Goal: Find specific page/section: Find specific page/section

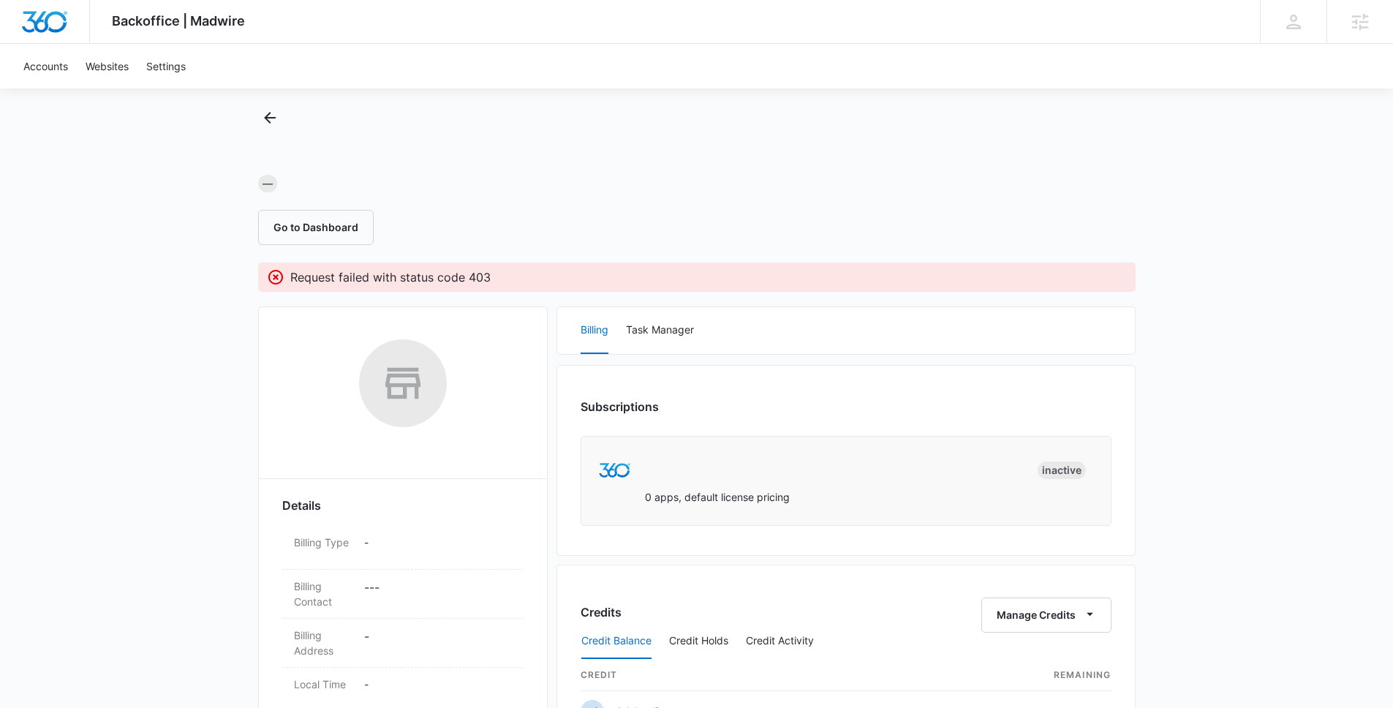
scroll to position [481, 0]
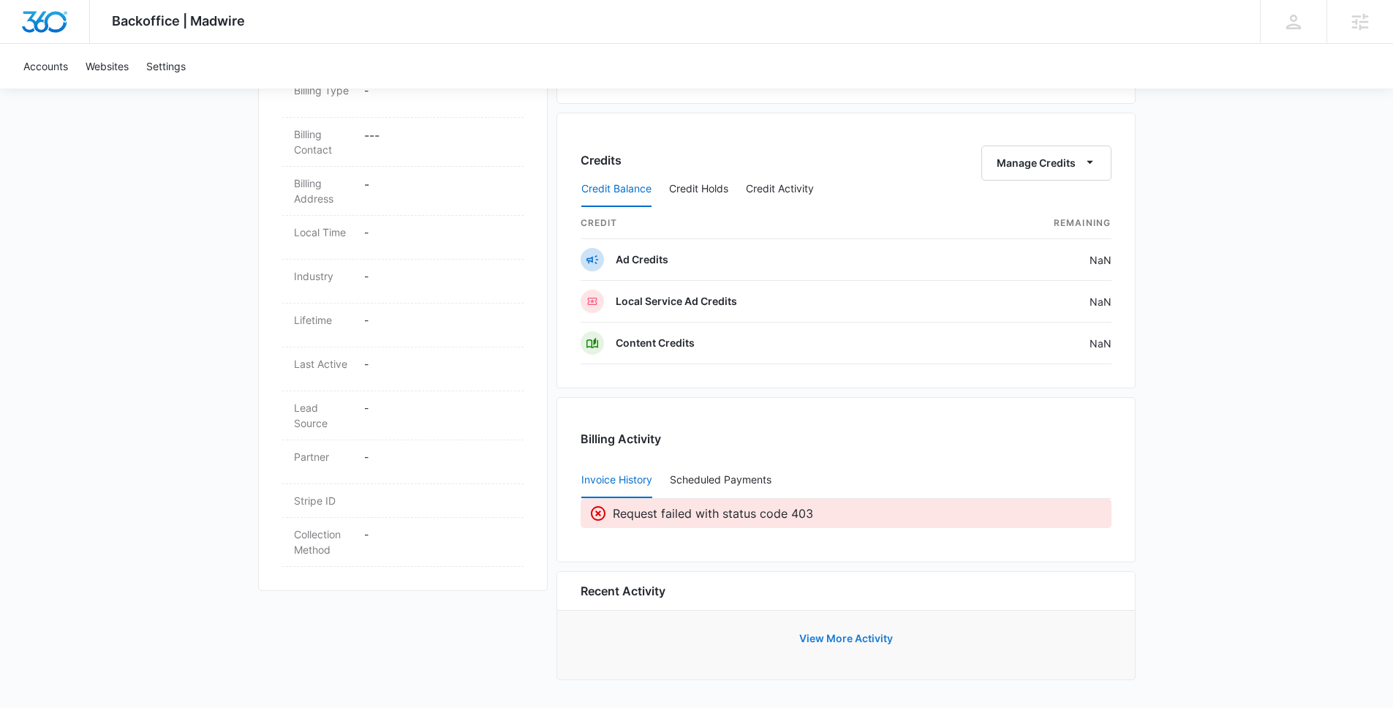
click at [829, 644] on button "View More Activity" at bounding box center [846, 638] width 123 height 35
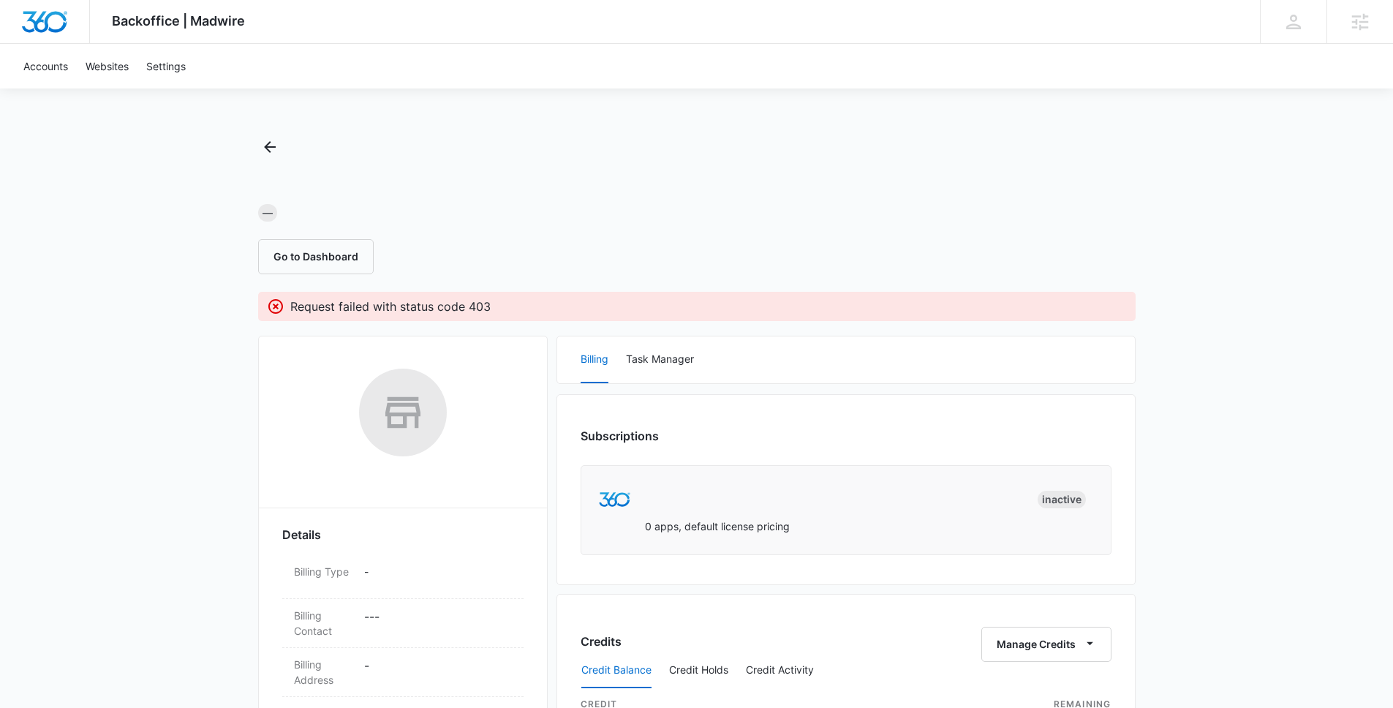
scroll to position [303, 0]
click at [311, 249] on button "Go to Dashboard" at bounding box center [316, 256] width 116 height 35
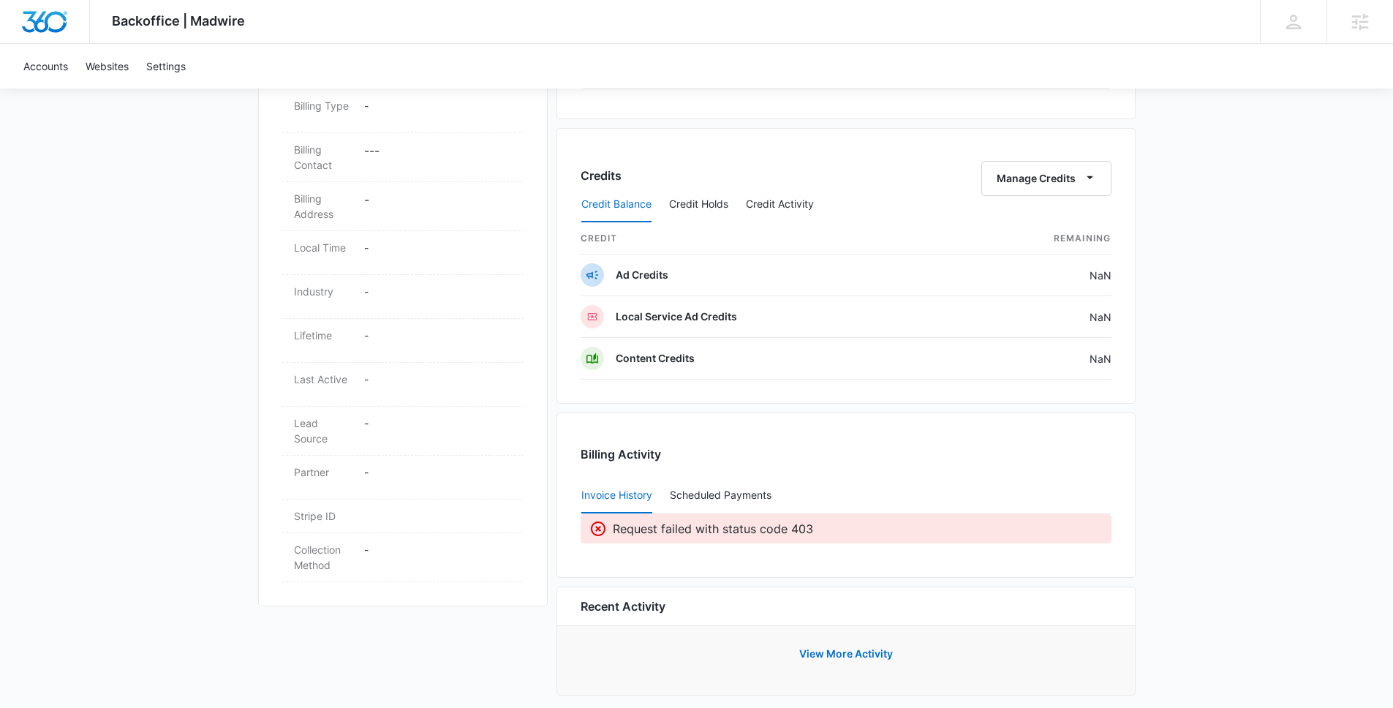
scroll to position [481, 0]
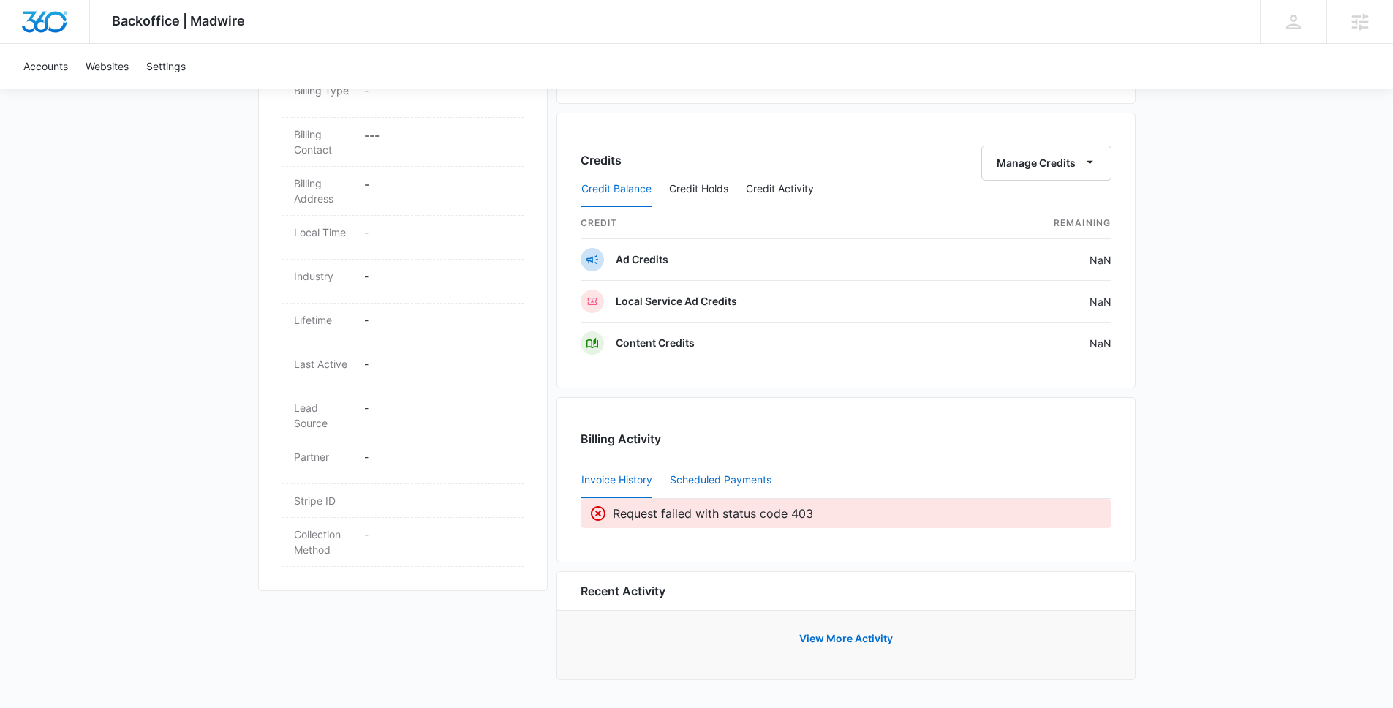
click at [725, 481] on div "Scheduled Payments 0" at bounding box center [723, 480] width 107 height 10
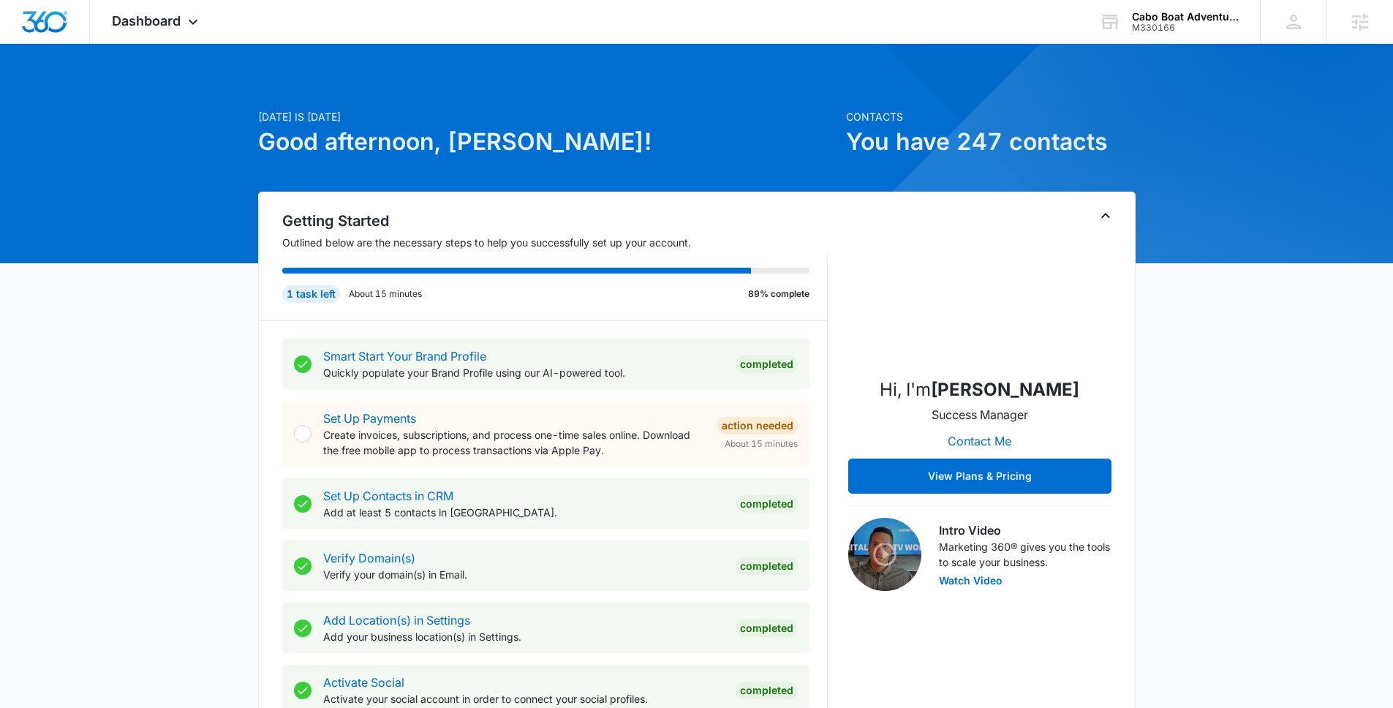
scroll to position [472, 0]
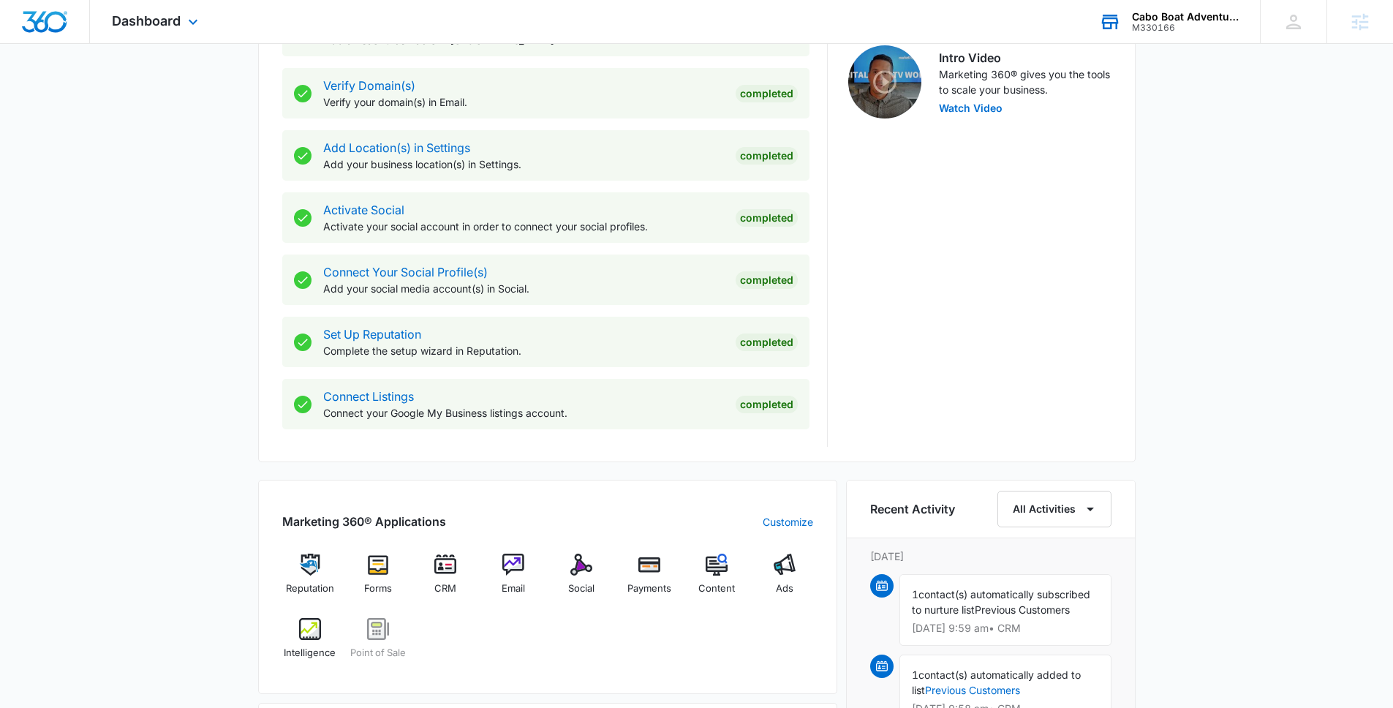
click at [1163, 12] on div "Cabo Boat Adventures" at bounding box center [1185, 17] width 107 height 12
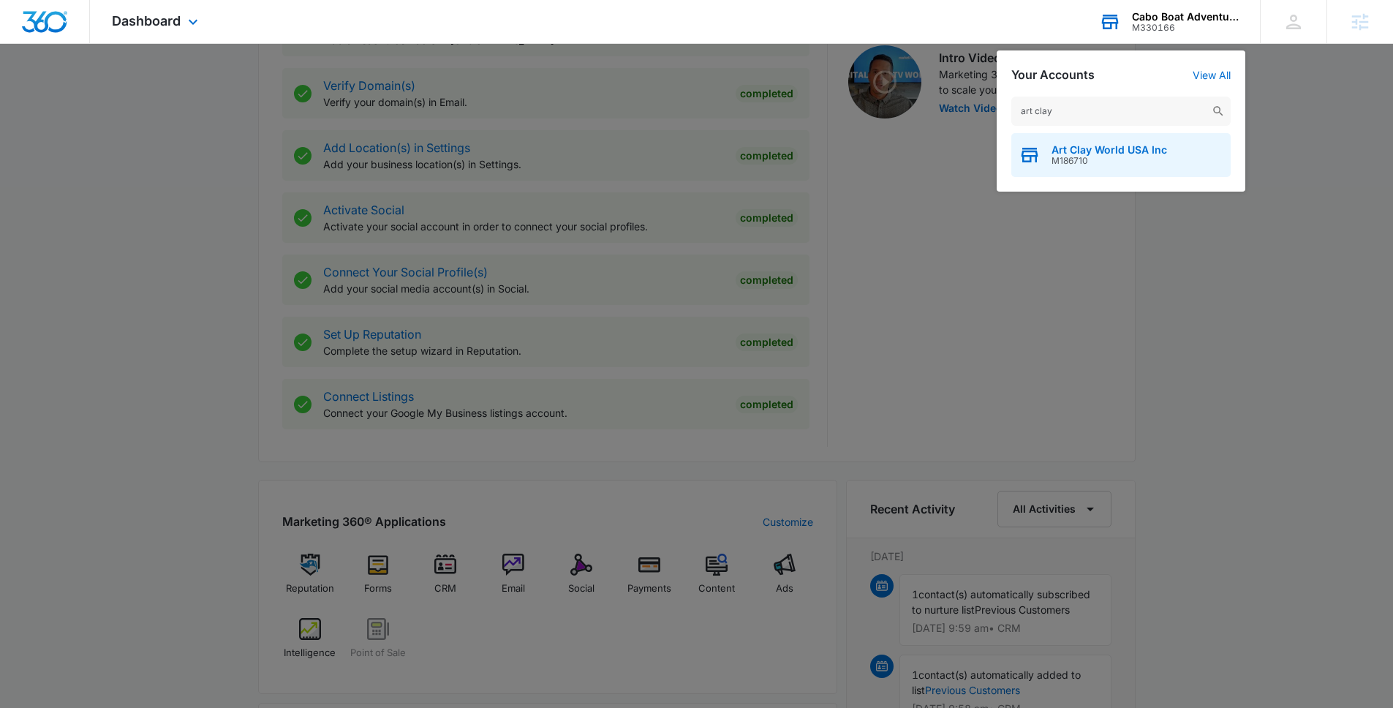
type input "art clay"
click at [1136, 162] on span "M186710" at bounding box center [1110, 161] width 116 height 10
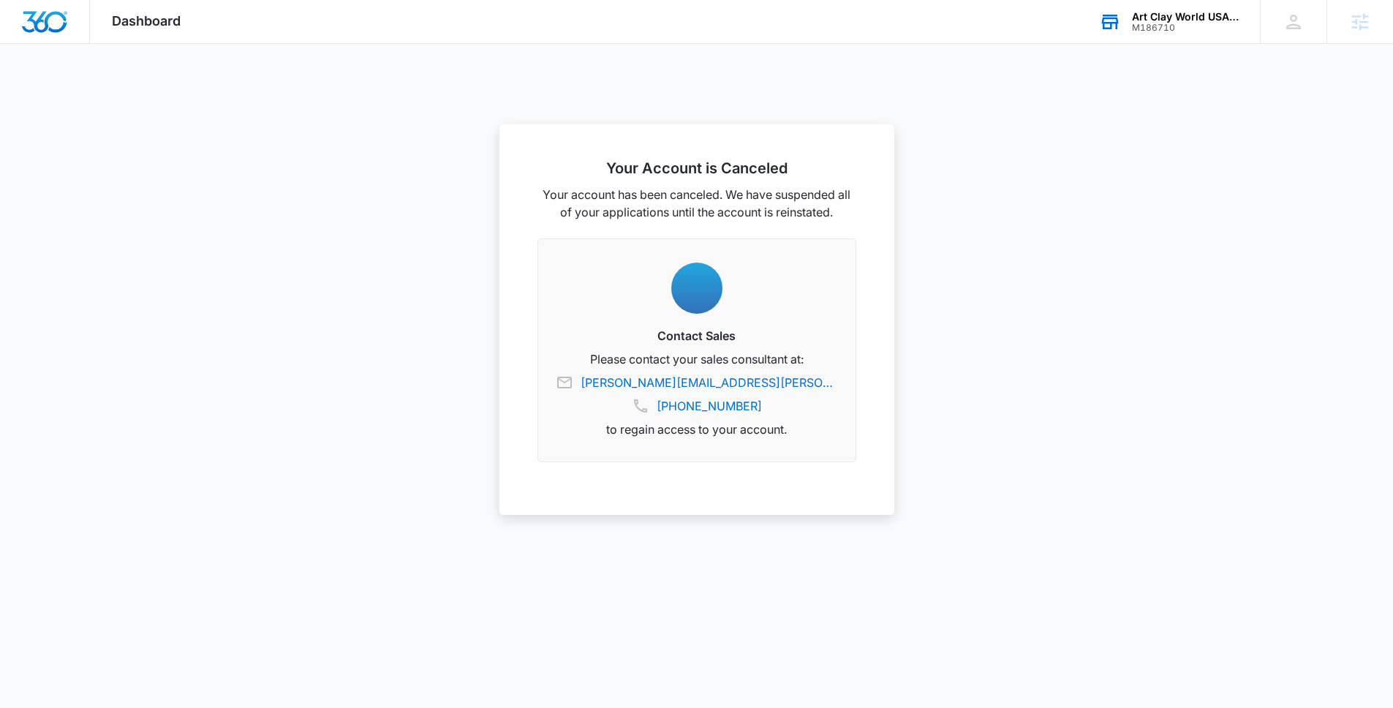
scroll to position [108, 0]
click at [1049, 331] on div at bounding box center [696, 354] width 1393 height 708
